Goal: Check status: Check status

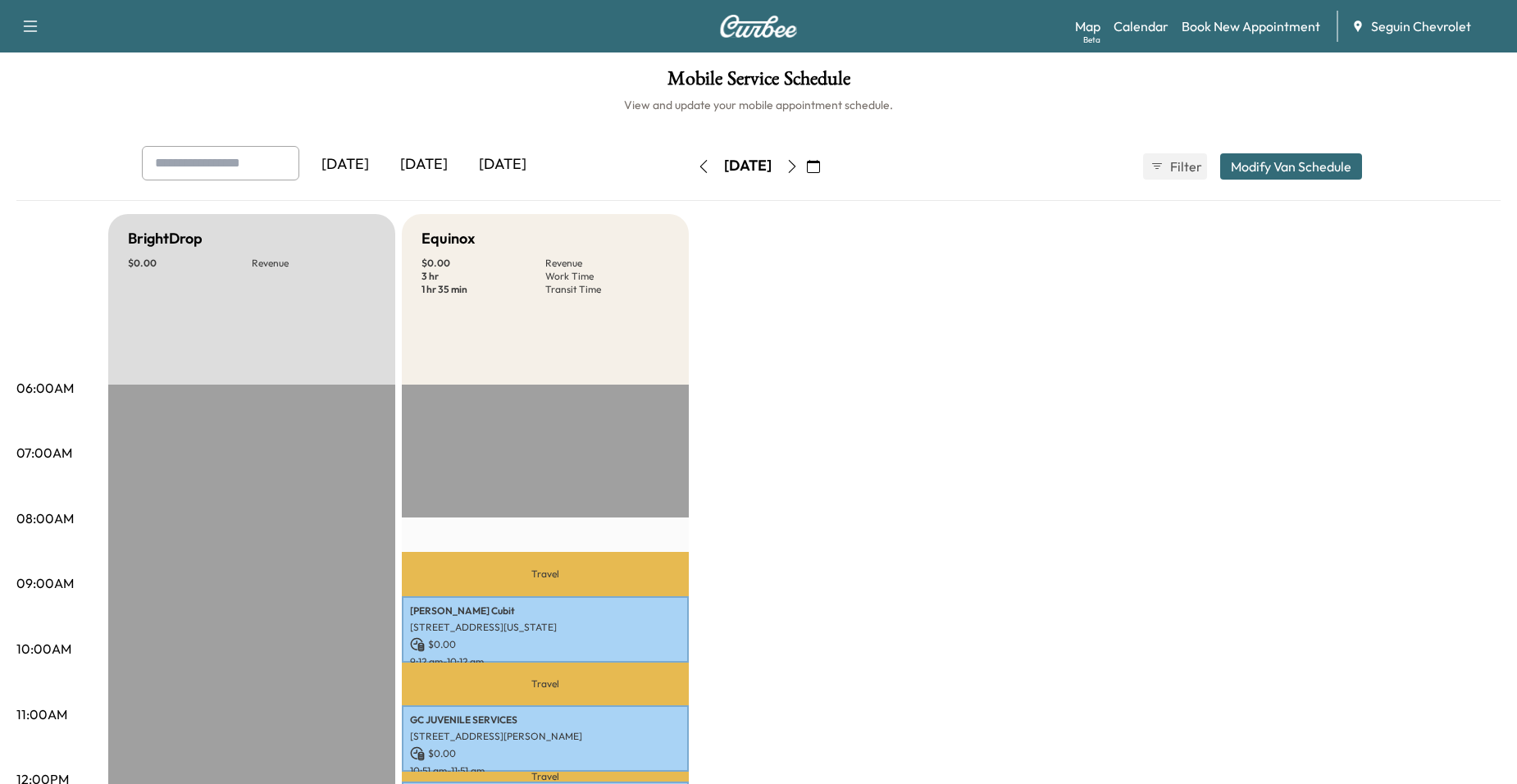
click at [690, 175] on button "button" at bounding box center [704, 166] width 28 height 26
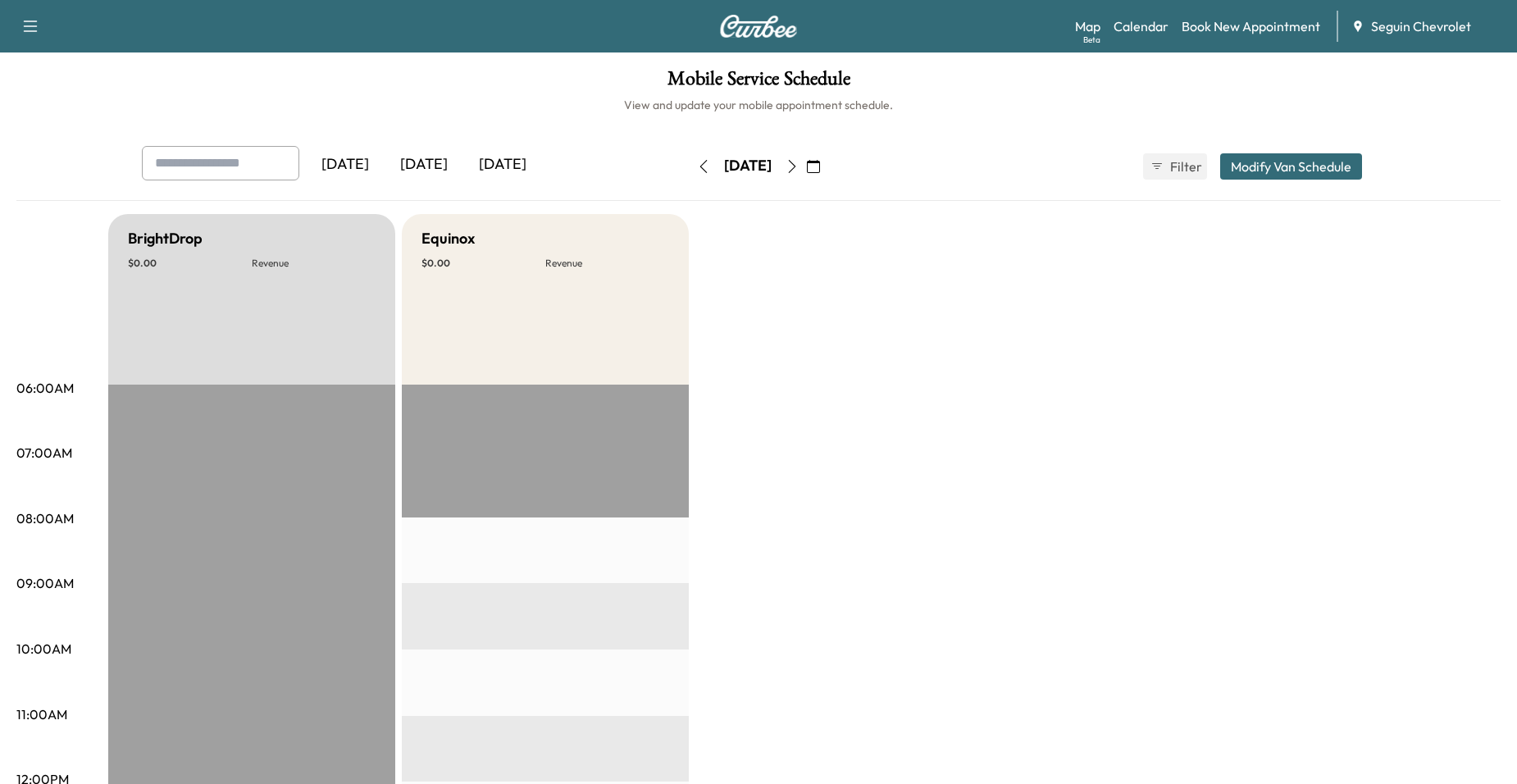
click at [690, 174] on button "button" at bounding box center [704, 166] width 28 height 26
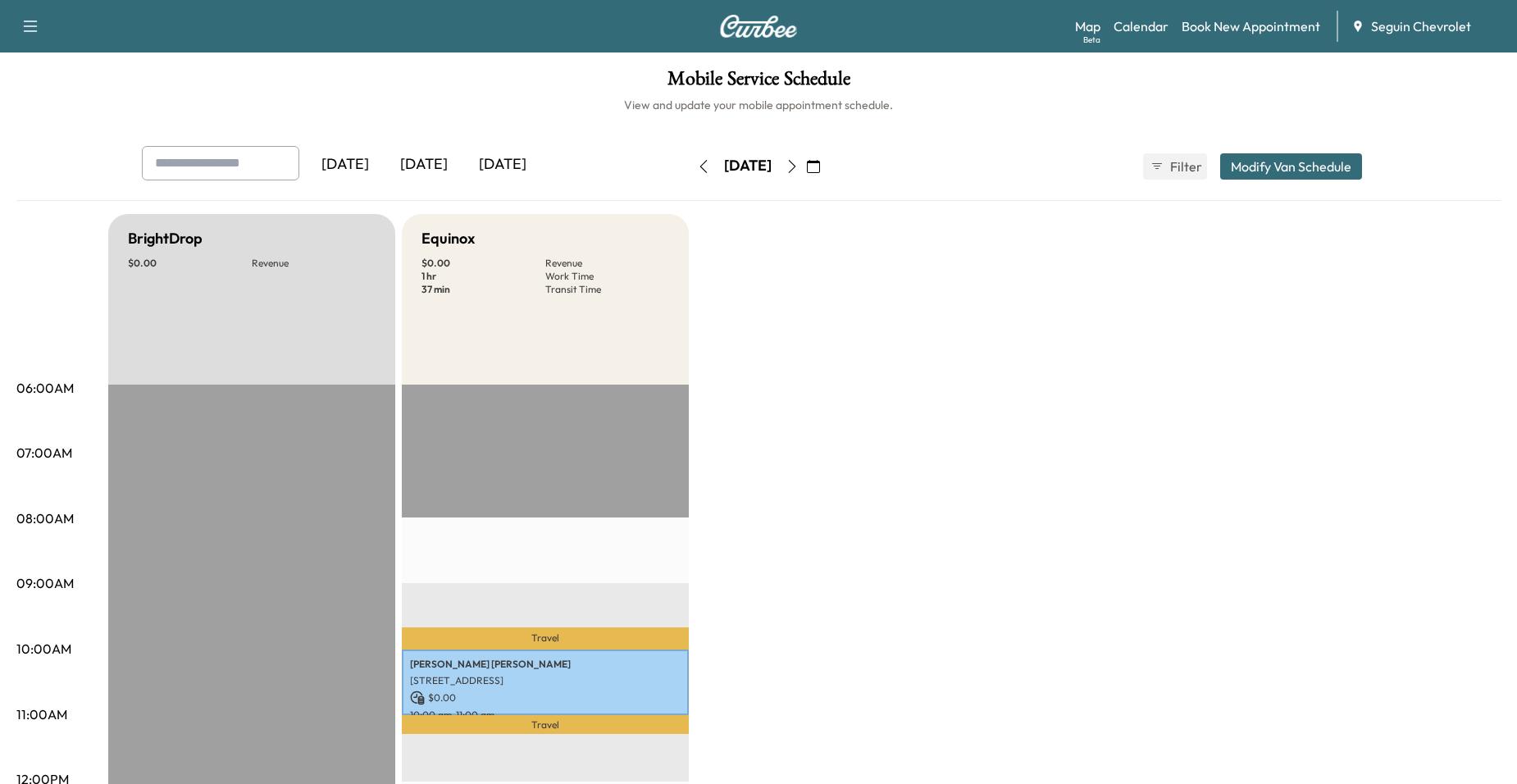
click at [806, 161] on button "button" at bounding box center [793, 166] width 28 height 26
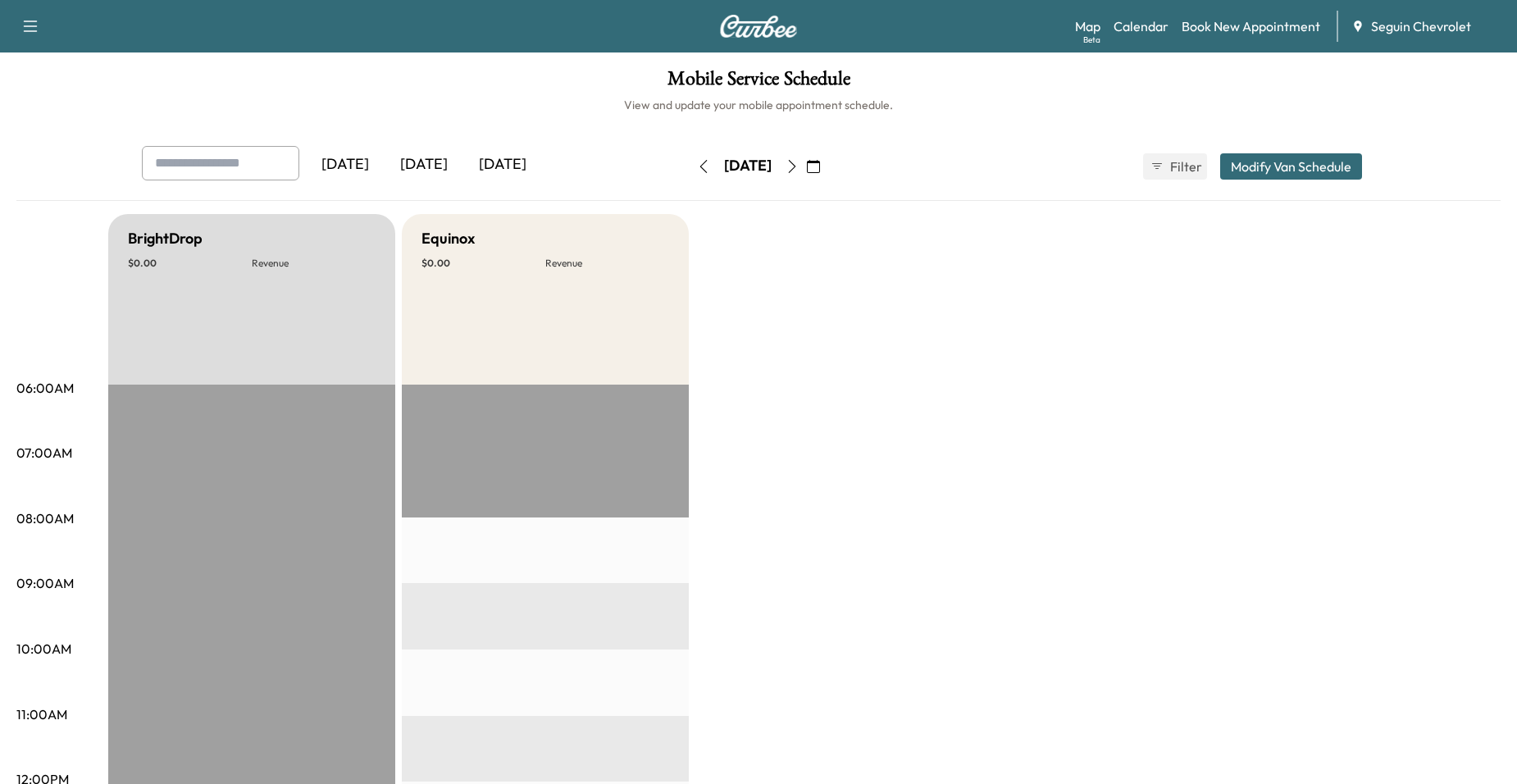
click at [772, 161] on div "[DATE]" at bounding box center [748, 166] width 48 height 21
click at [806, 163] on button "button" at bounding box center [793, 166] width 28 height 26
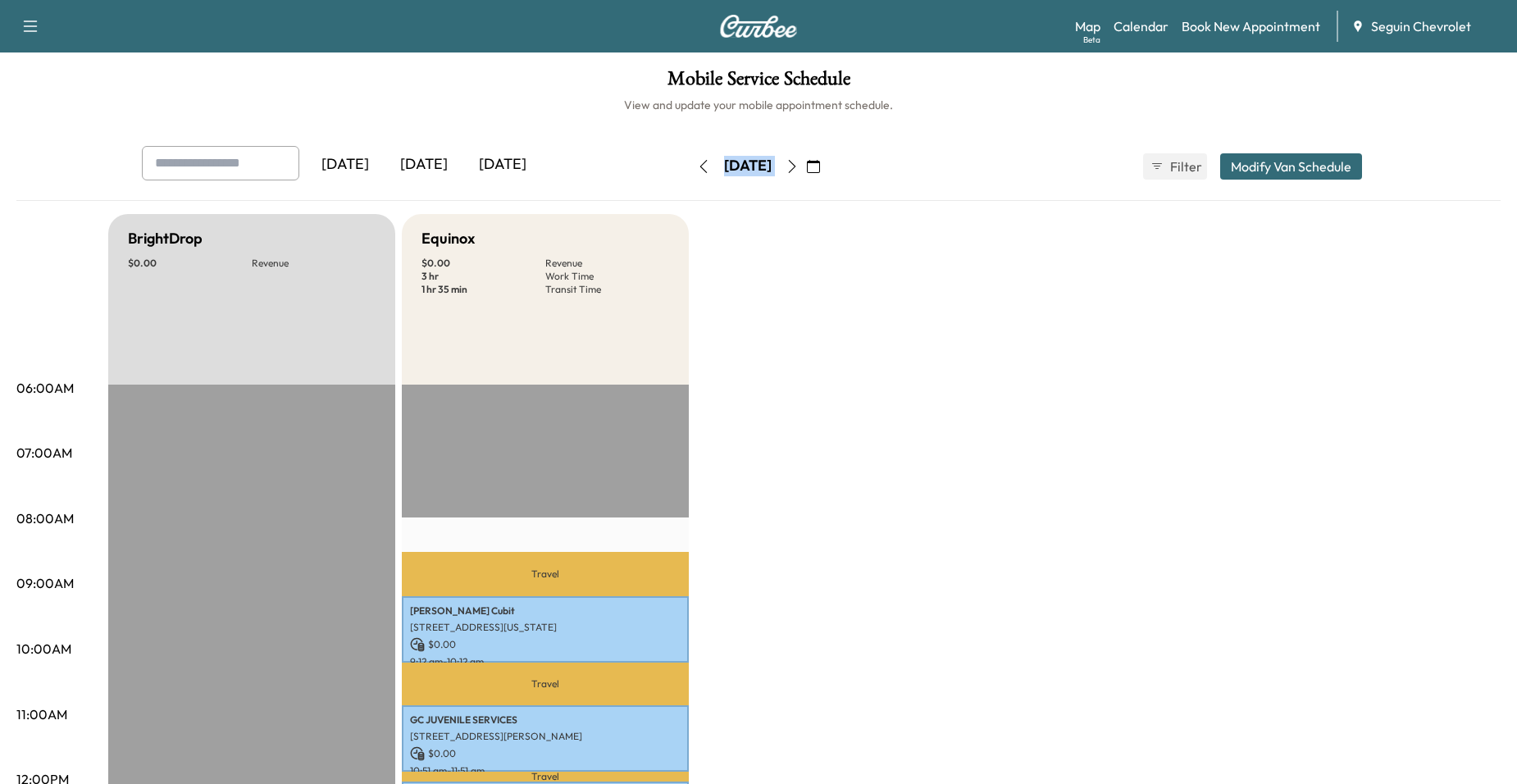
click at [799, 164] on icon "button" at bounding box center [793, 166] width 13 height 13
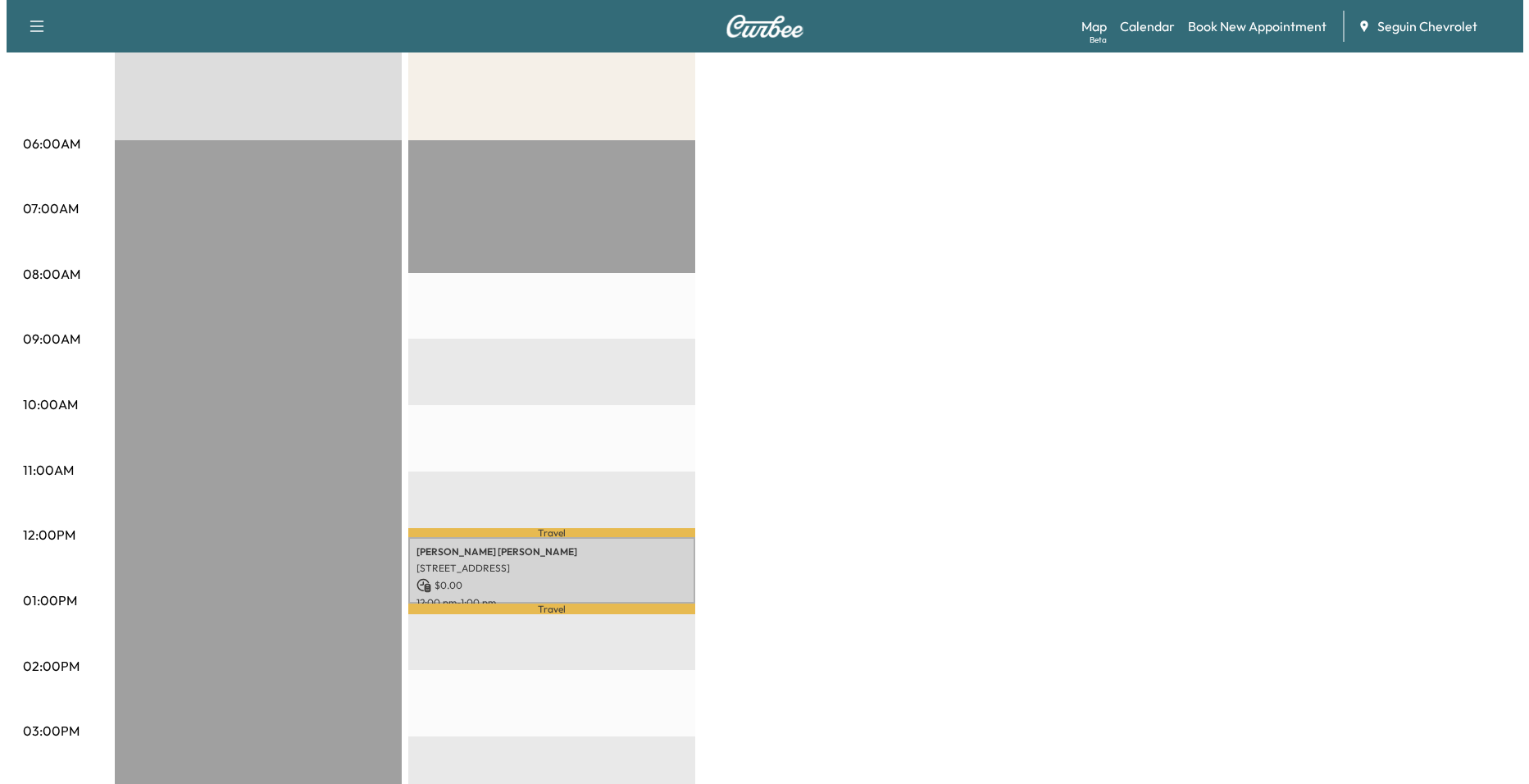
scroll to position [246, 0]
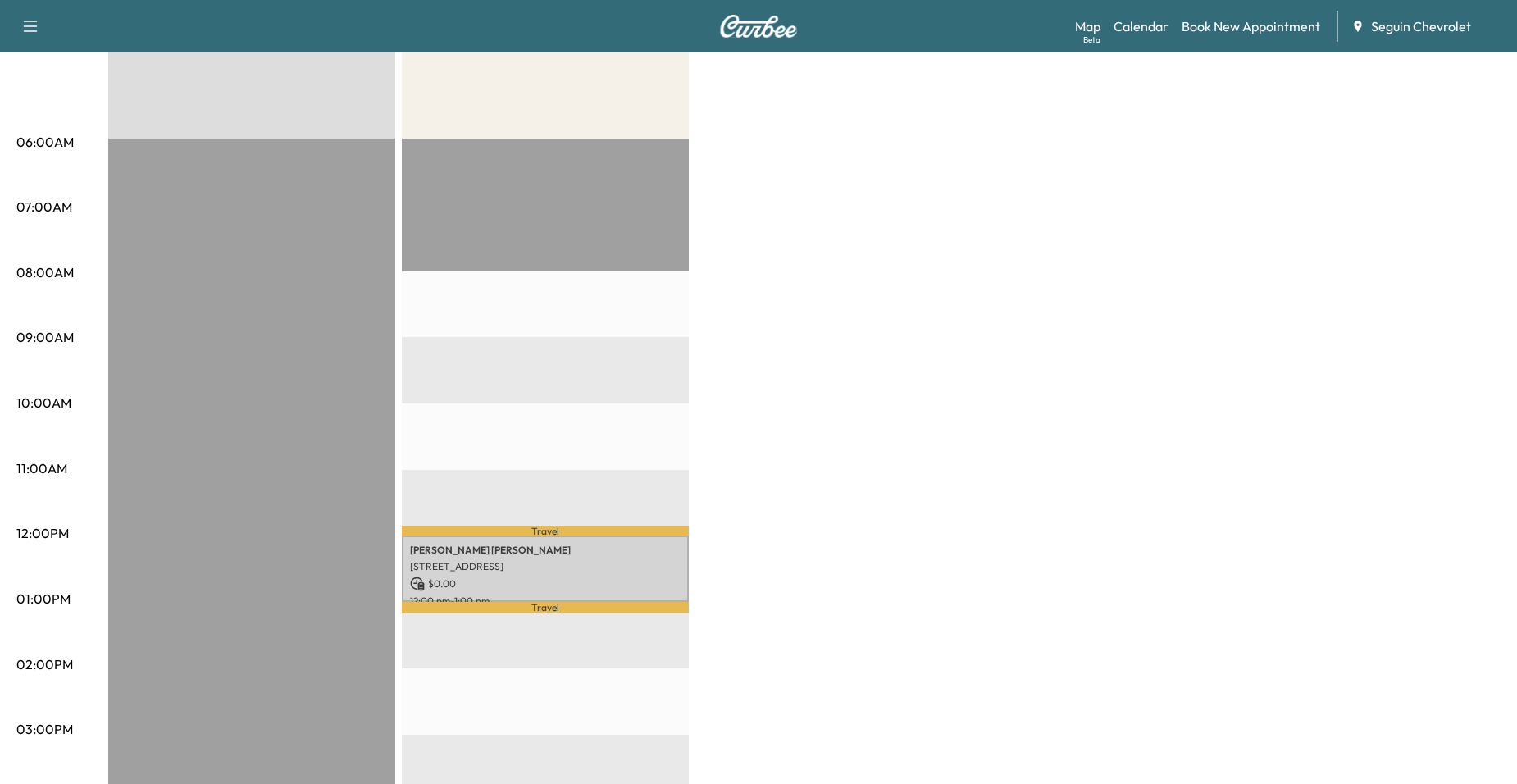
click at [549, 551] on p "[PERSON_NAME]" at bounding box center [546, 550] width 271 height 13
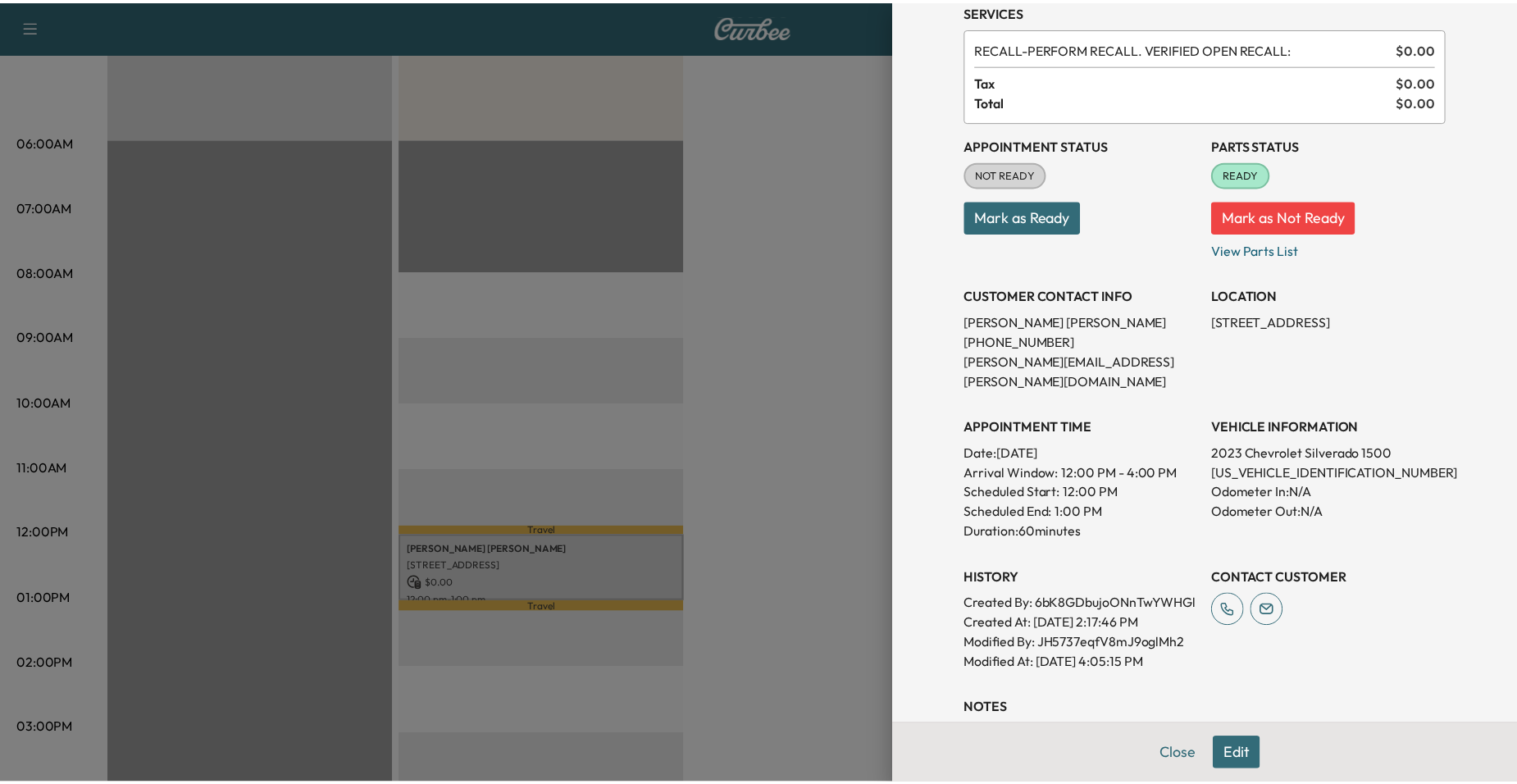
scroll to position [354, 0]
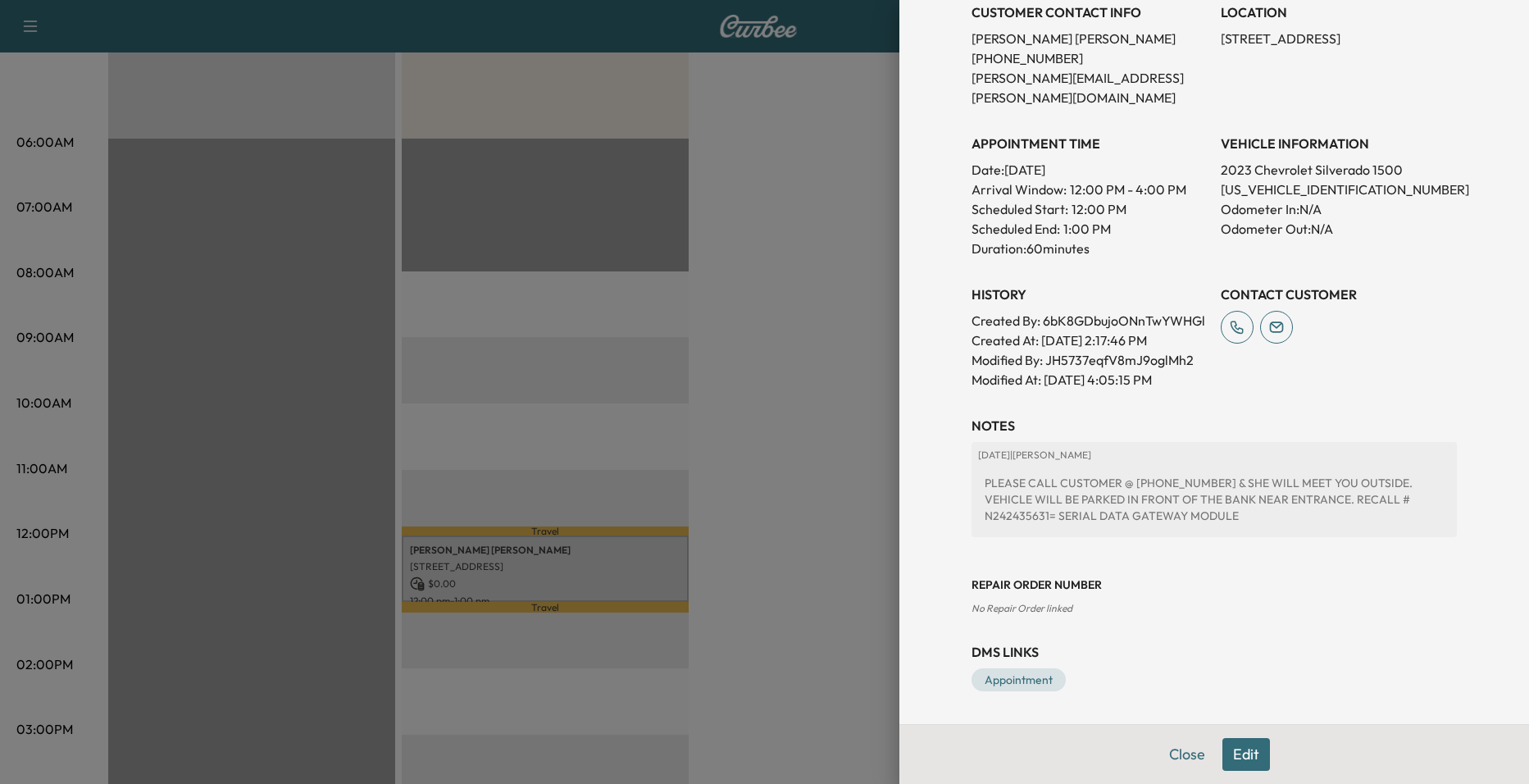
click at [743, 484] on div at bounding box center [764, 392] width 1529 height 784
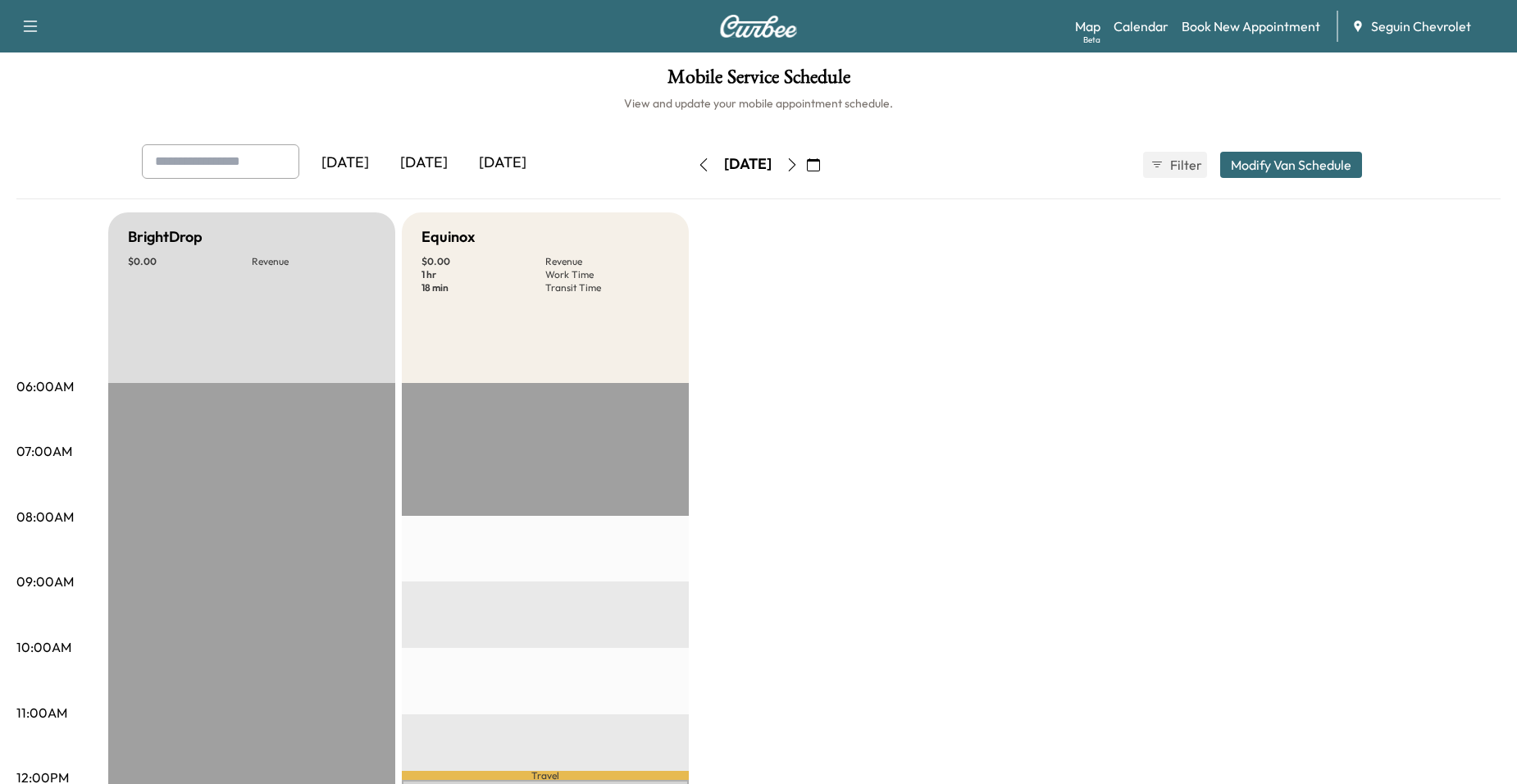
scroll to position [0, 0]
click at [690, 155] on button "button" at bounding box center [704, 166] width 28 height 26
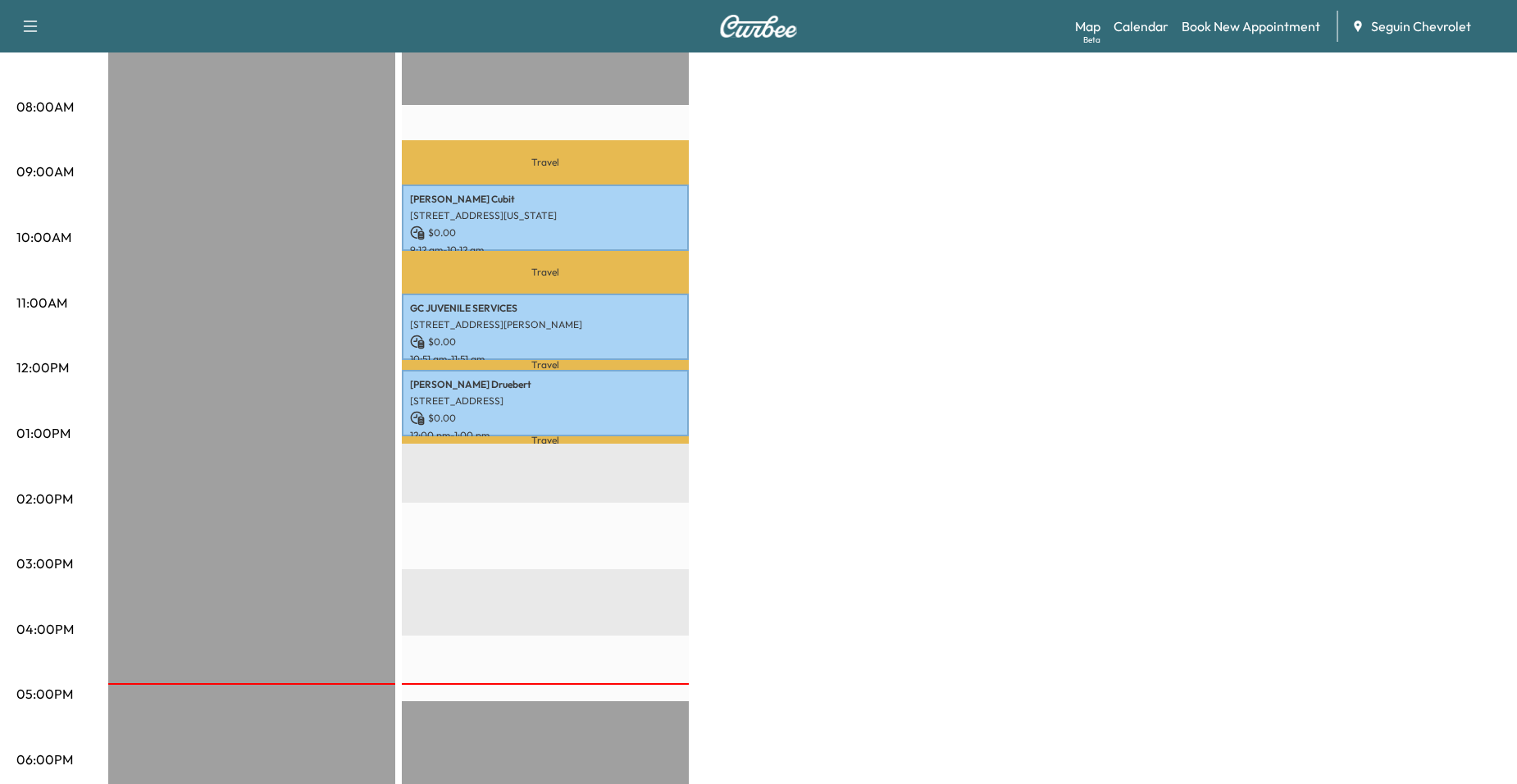
scroll to position [410, 0]
